Goal: Transaction & Acquisition: Purchase product/service

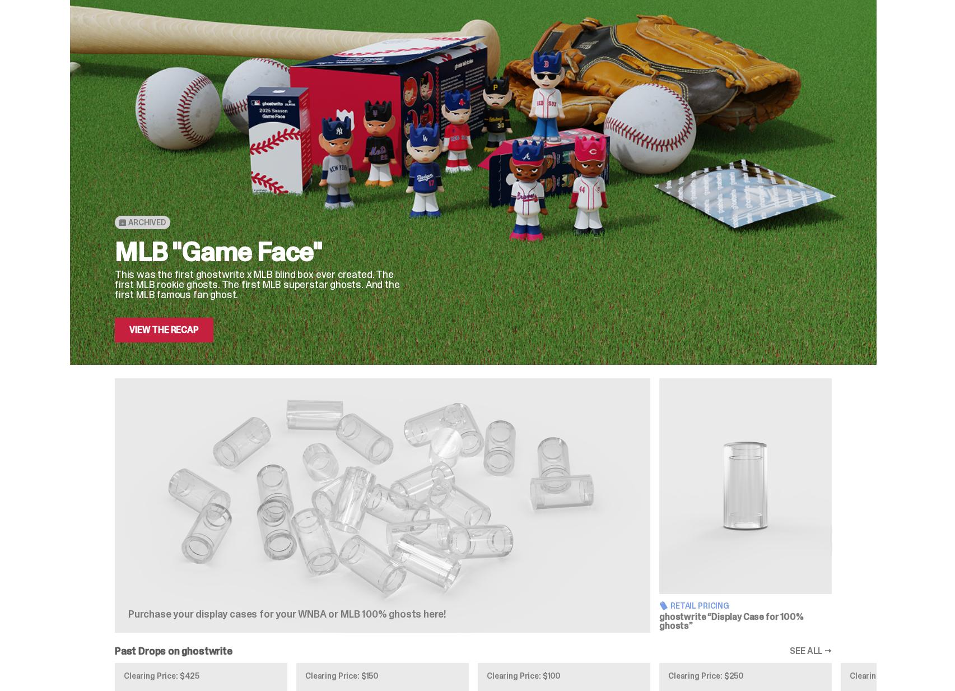
scroll to position [24, 0]
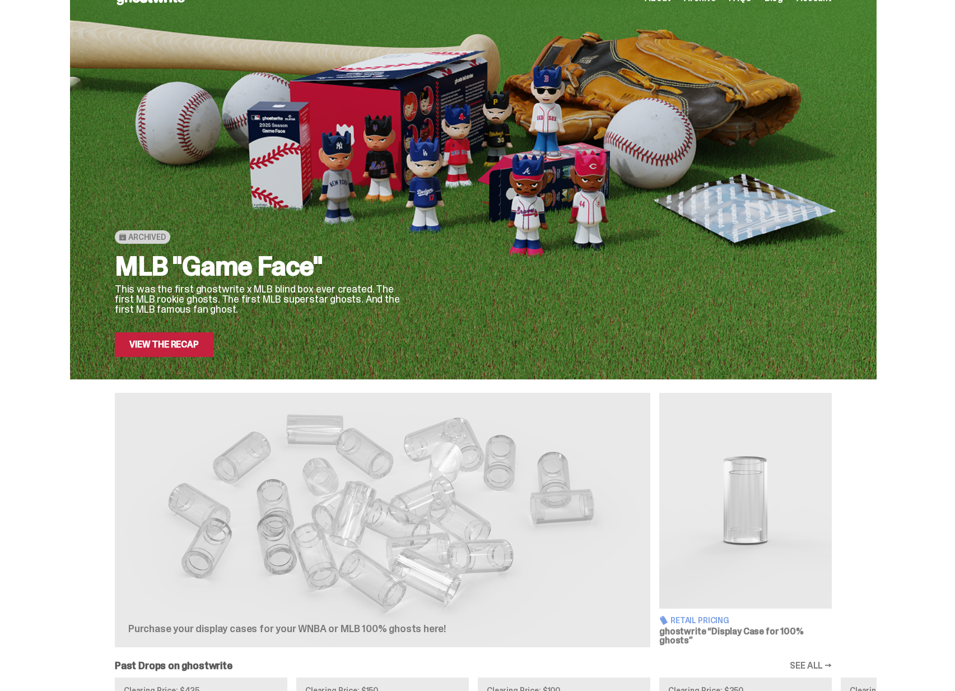
click at [199, 345] on link "View the Recap" at bounding box center [164, 344] width 99 height 25
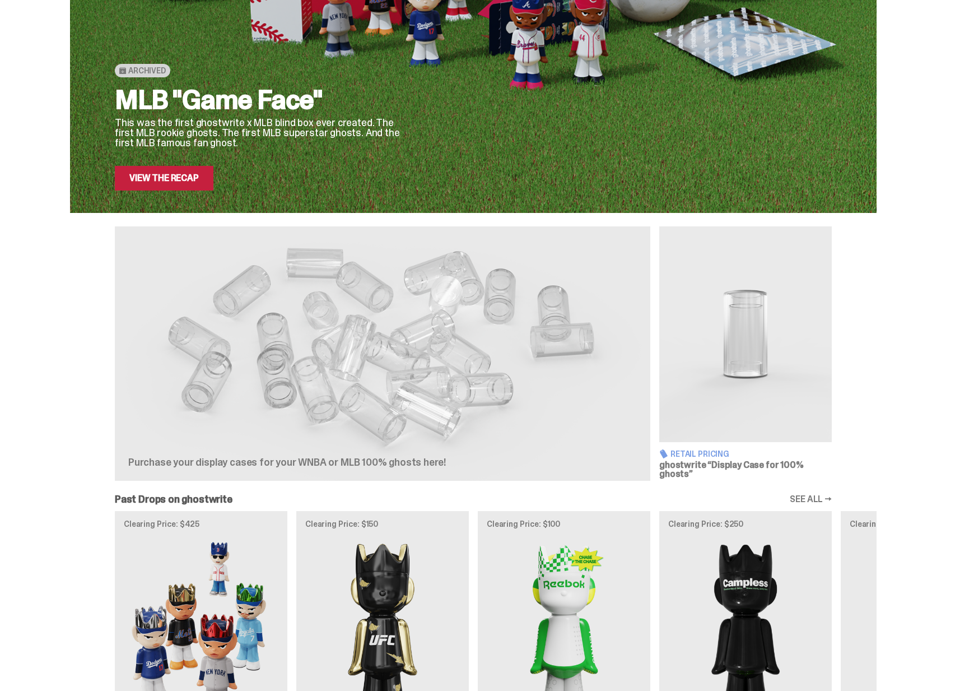
scroll to position [403, 0]
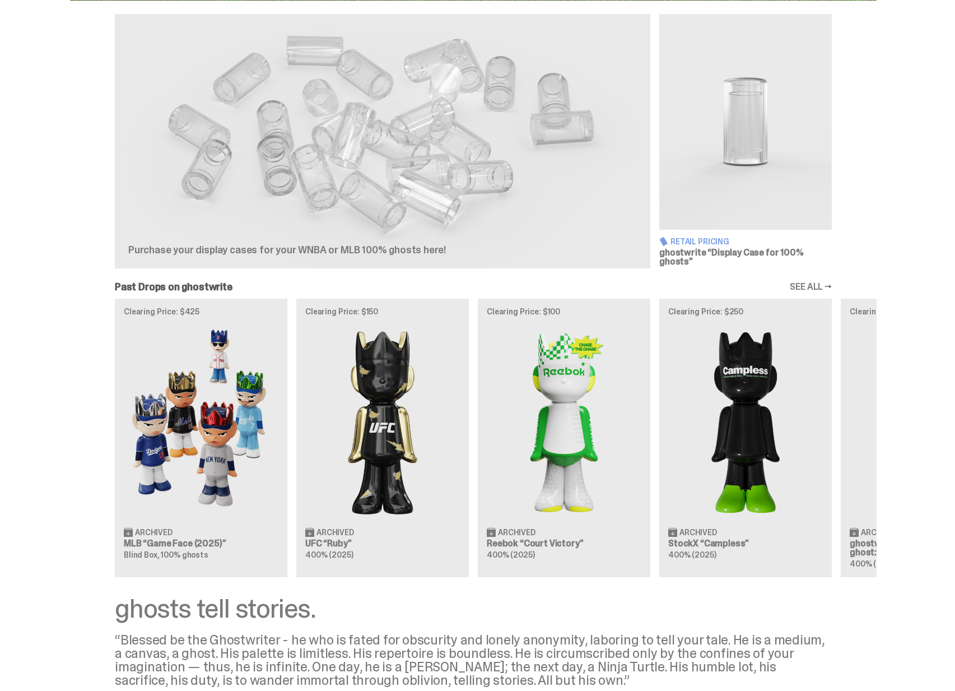
click at [736, 164] on img at bounding box center [745, 122] width 173 height 216
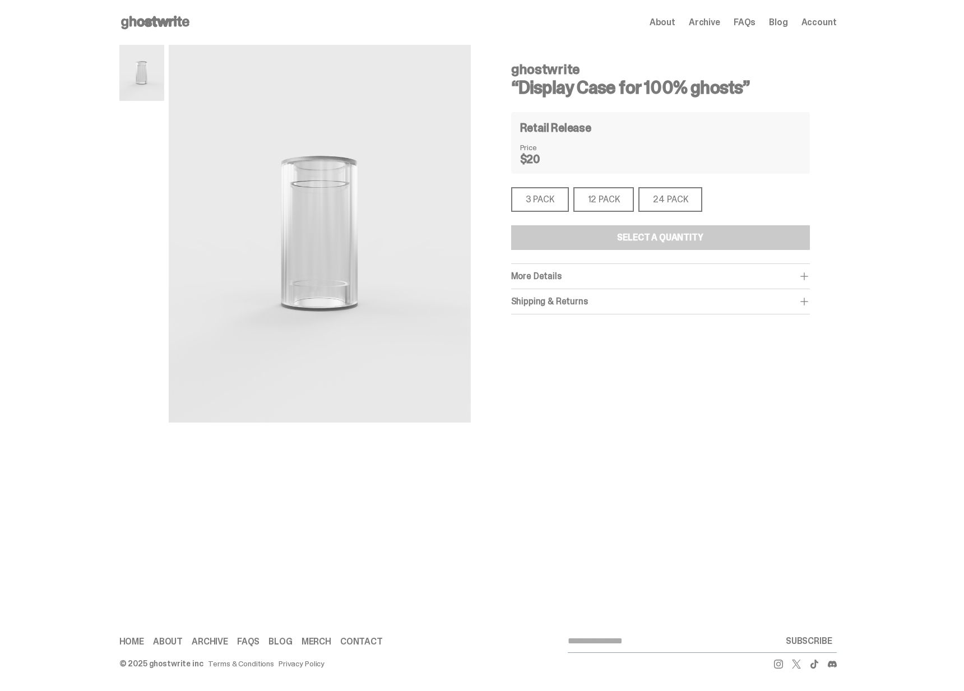
click at [609, 205] on div "12 PACK" at bounding box center [603, 199] width 61 height 25
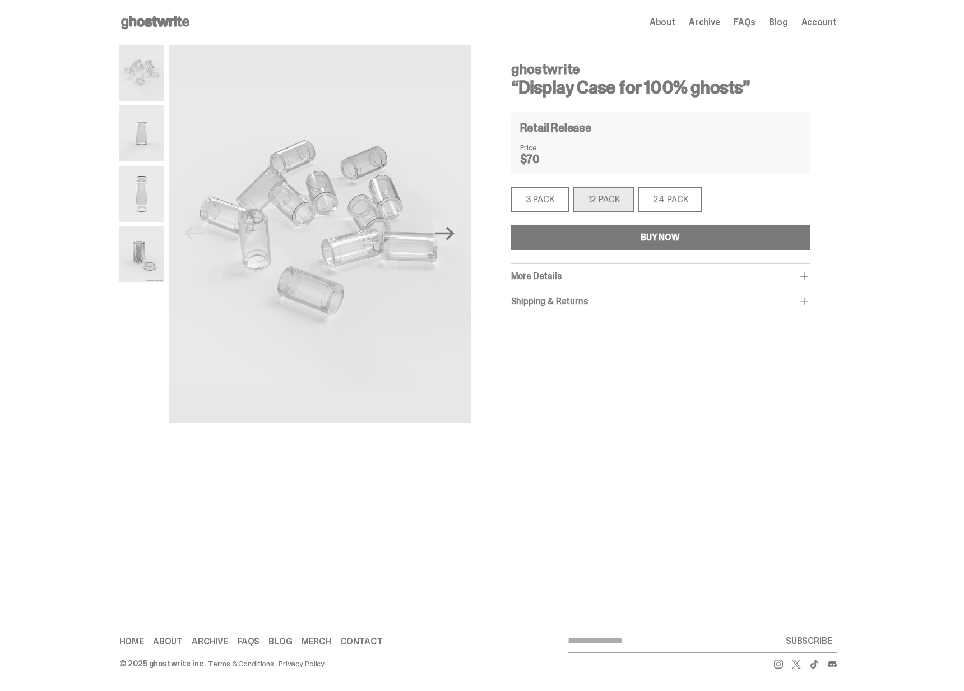
click at [552, 206] on div "3 PACK" at bounding box center [540, 199] width 58 height 25
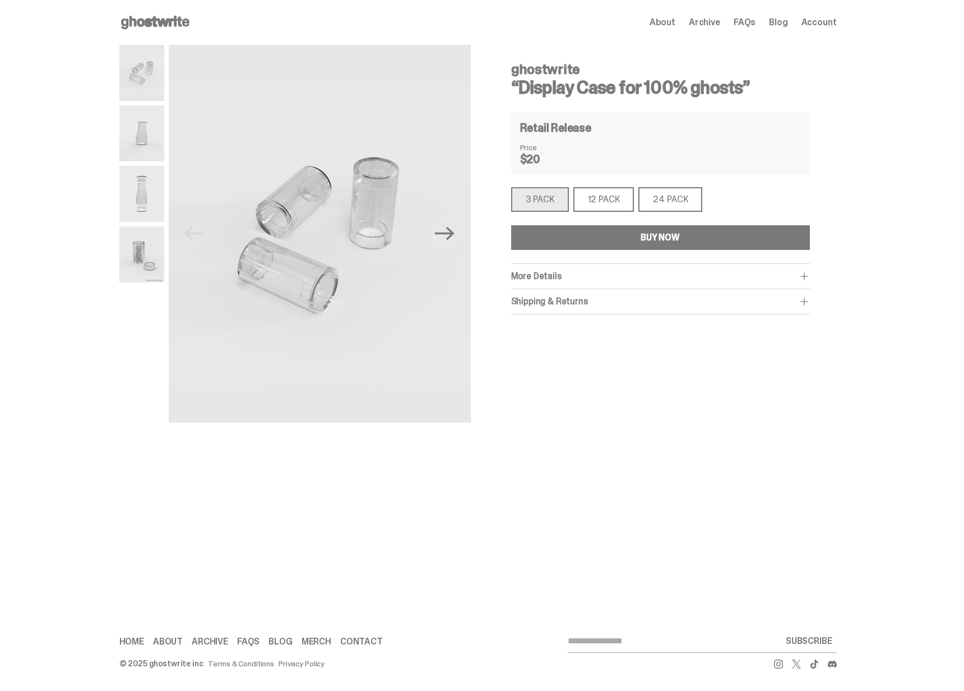
click at [668, 199] on div "24 PACK" at bounding box center [670, 199] width 64 height 25
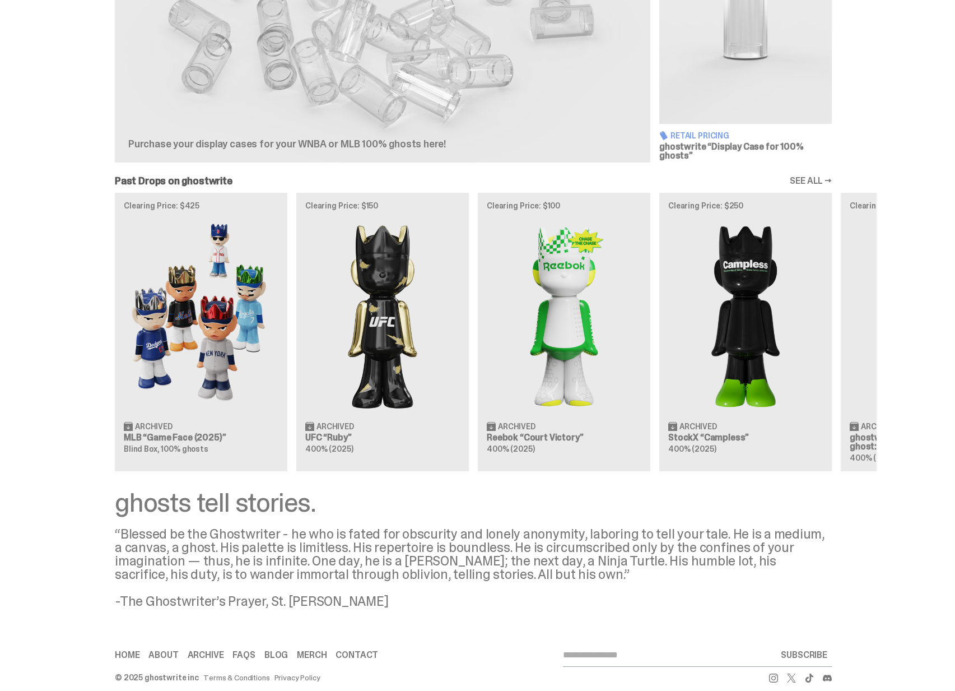
scroll to position [514, 0]
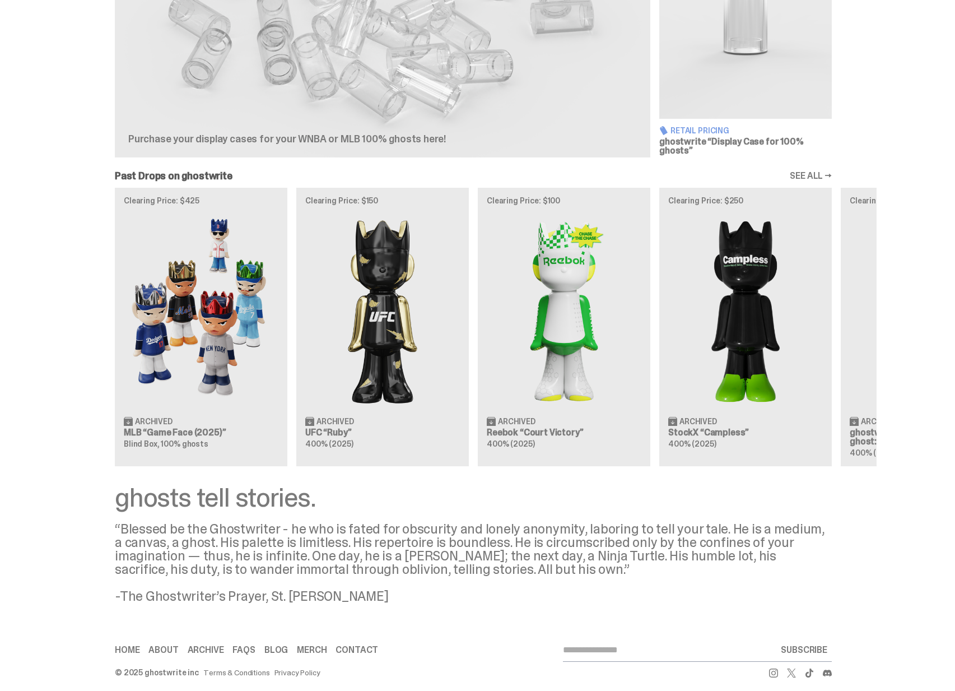
click at [214, 319] on div "Clearing Price: $425 Archived MLB “Game Face (2025)” Blind Box, 100% ghosts Cle…" at bounding box center [473, 327] width 807 height 278
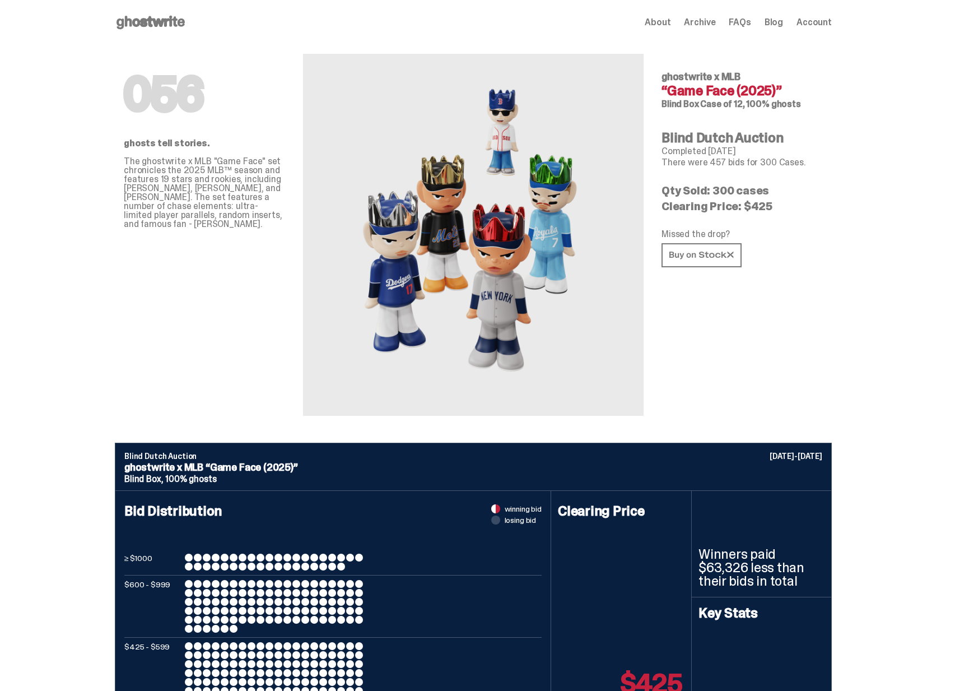
scroll to position [514, 0]
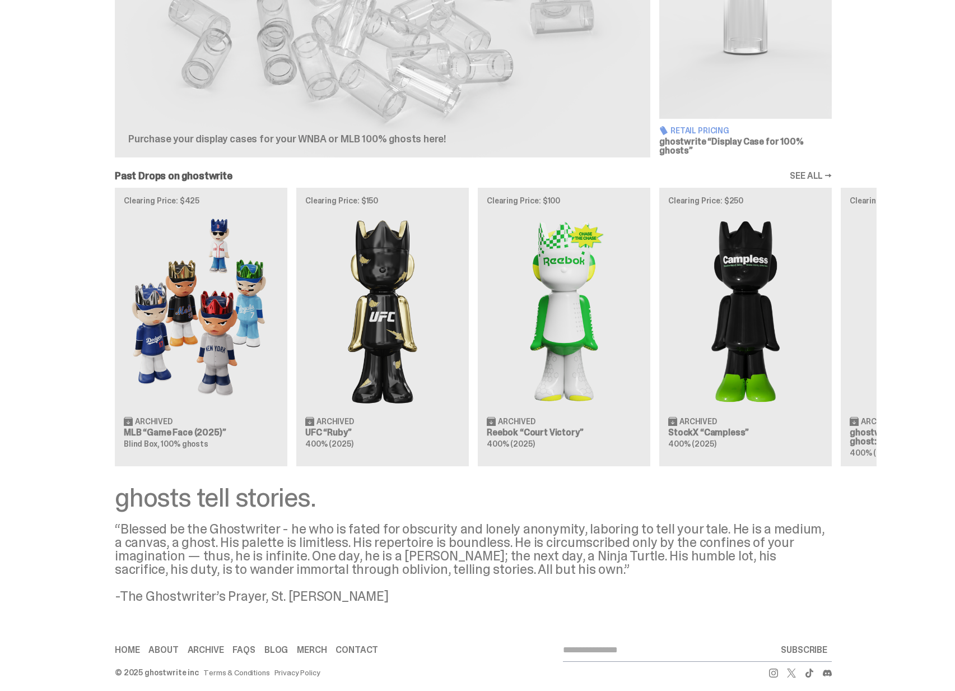
click at [396, 307] on div "Clearing Price: $425 Archived MLB “Game Face (2025)” Blind Box, 100% ghosts Cle…" at bounding box center [473, 327] width 807 height 278
